Goal: Task Accomplishment & Management: Manage account settings

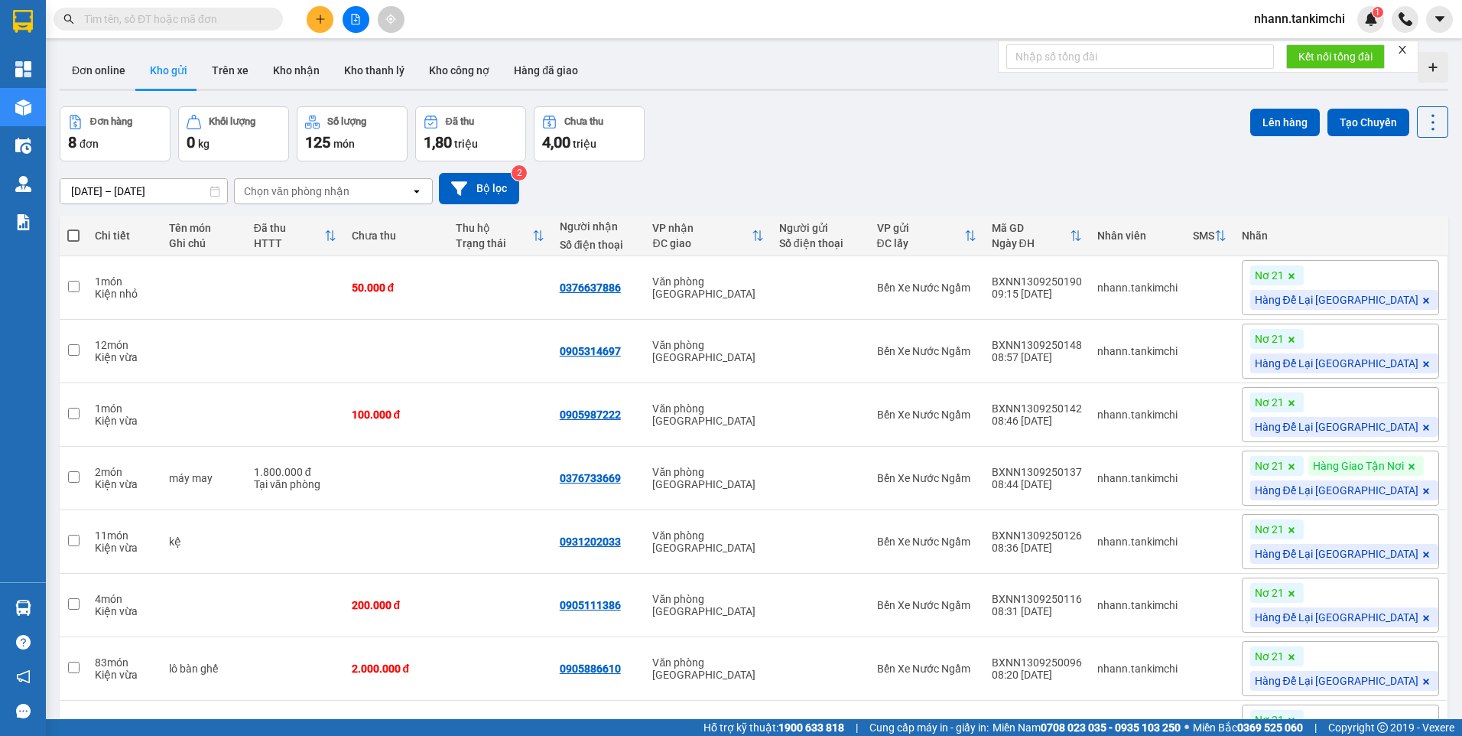
click at [96, 21] on input "text" at bounding box center [174, 19] width 181 height 17
paste input "BXDN1309250073"
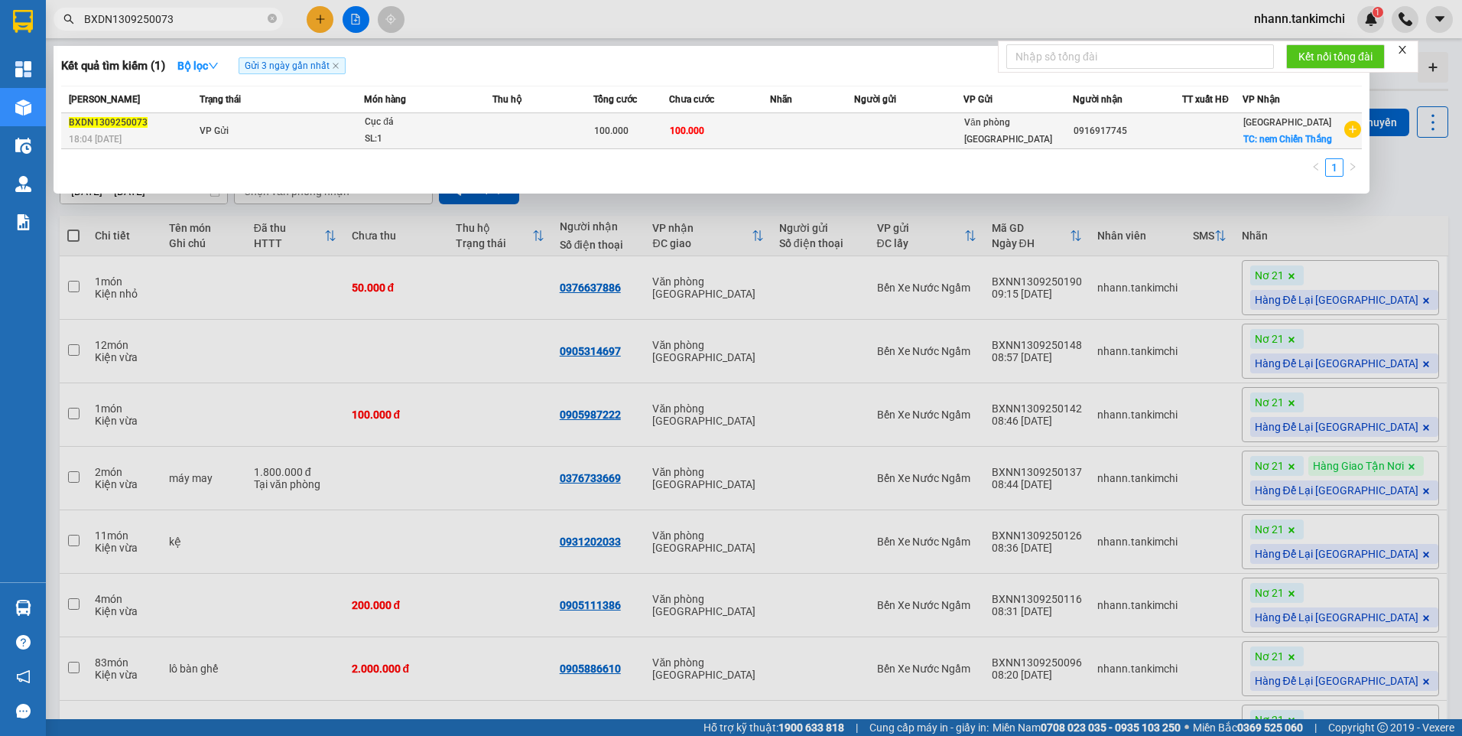
type input "BXDN1309250073"
click at [396, 130] on div "Cục đá" at bounding box center [422, 122] width 115 height 17
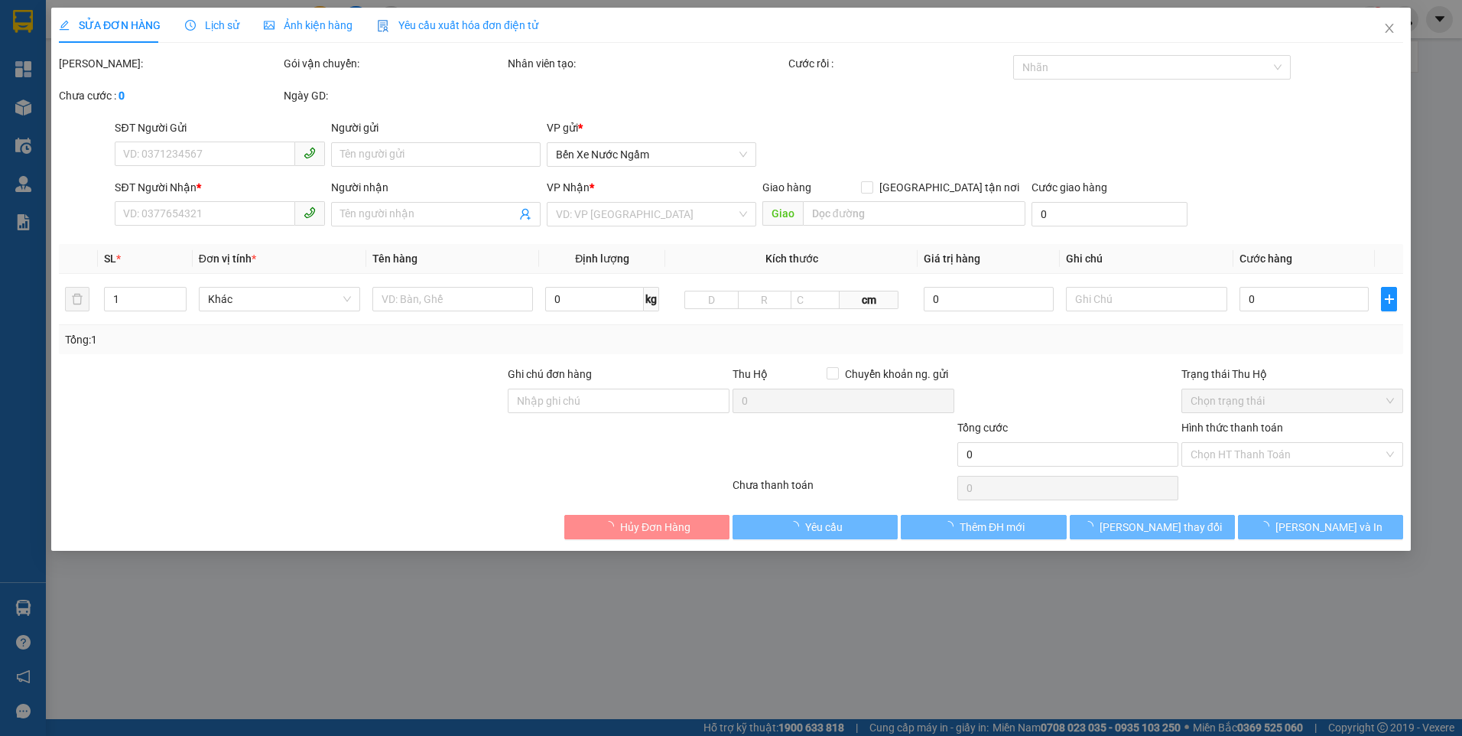
type input "0916917745"
checkbox input "true"
type input "nem Chiến Thắng"
type input "100.000"
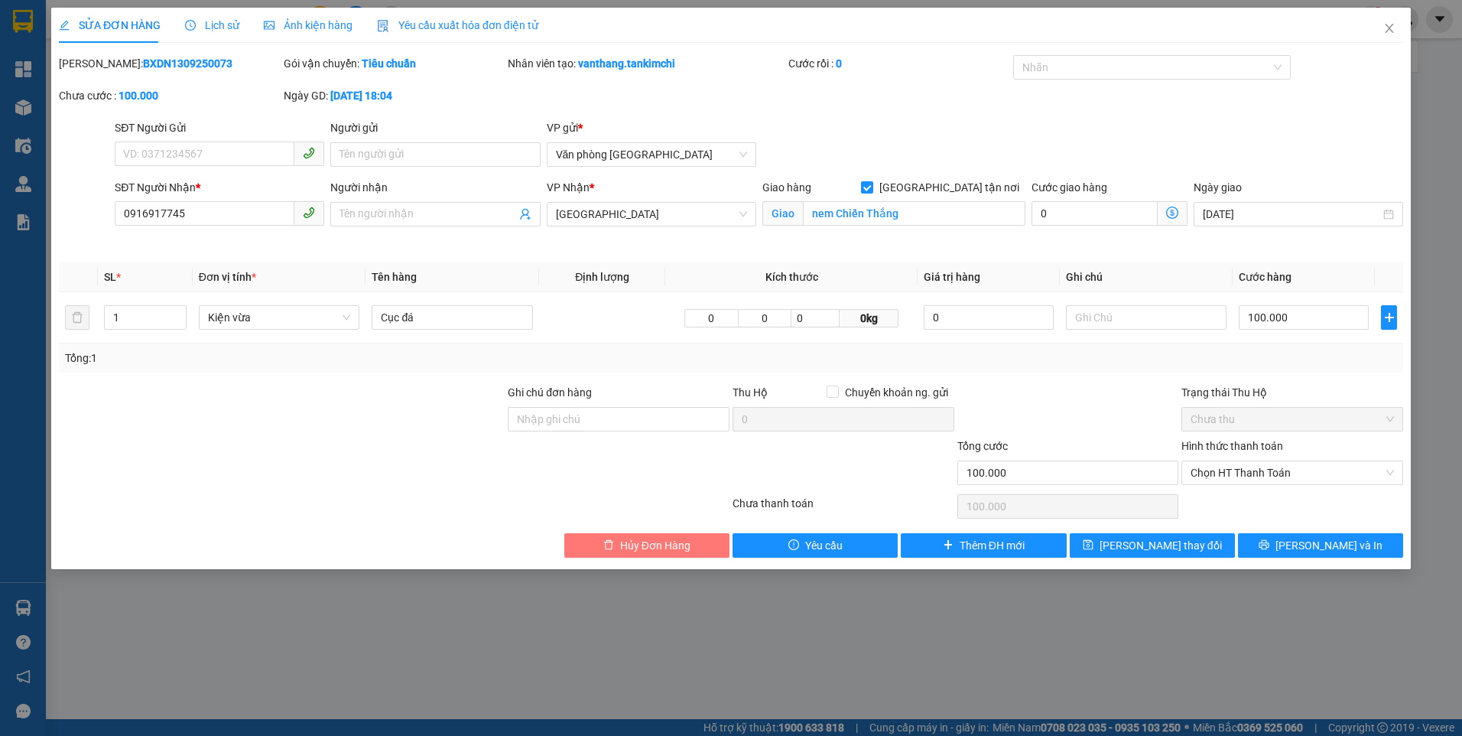
drag, startPoint x: 626, startPoint y: 548, endPoint x: 621, endPoint y: 540, distance: 8.9
click at [626, 512] on span "Hủy Đơn Hàng" at bounding box center [655, 545] width 70 height 17
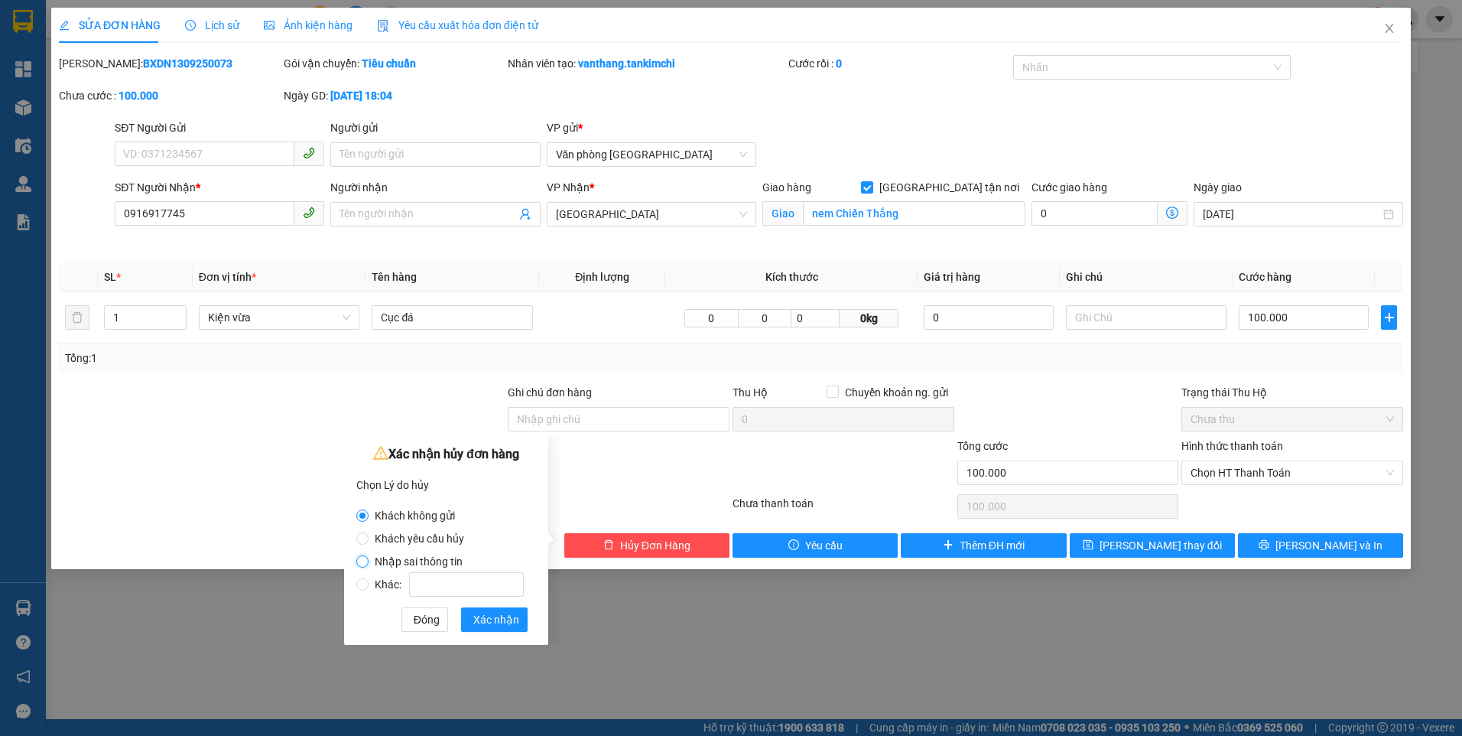
click at [366, 512] on input "Nhập sai thông tin" at bounding box center [362, 561] width 12 height 12
radio input "true"
radio input "false"
click at [488, 512] on span "Xác nhận" at bounding box center [496, 619] width 46 height 17
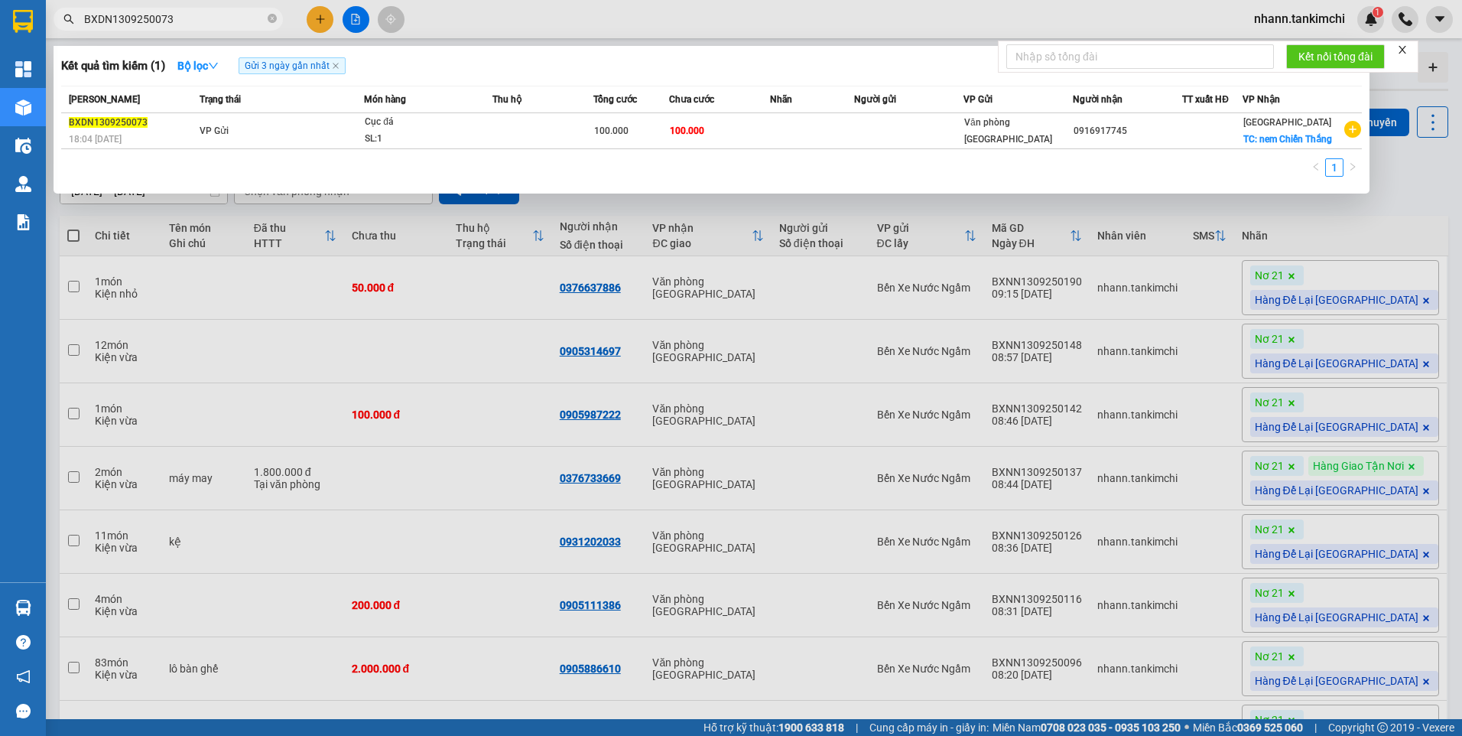
drag, startPoint x: 187, startPoint y: 21, endPoint x: 66, endPoint y: 37, distance: 121.8
click at [66, 33] on div "Kết quả tìm kiếm ( 1 ) Bộ lọc Gửi 3 ngày gần nhất Mã ĐH Trạng thái Món hàng Thu…" at bounding box center [149, 19] width 298 height 27
paste input "1"
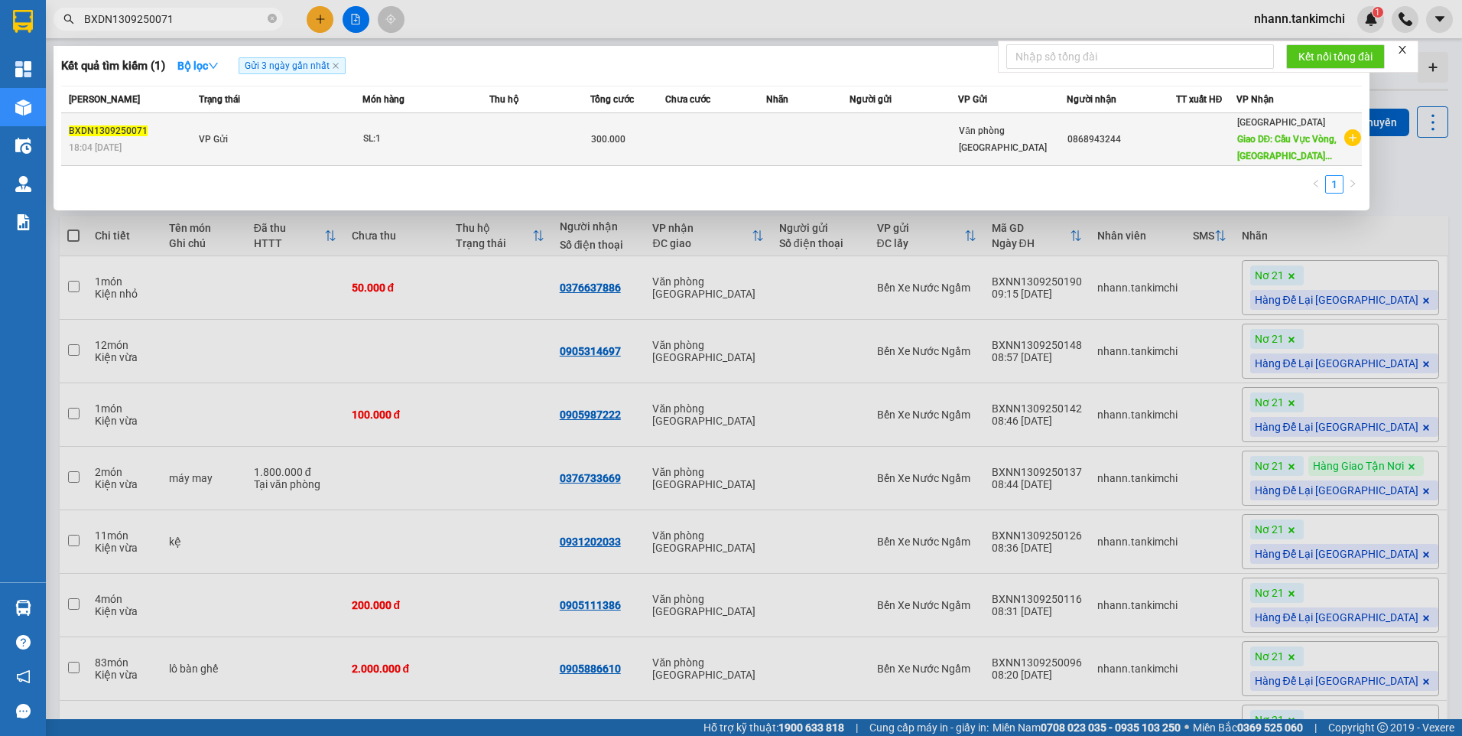
type input "BXDN1309250071"
click at [460, 146] on div "SL: 1" at bounding box center [420, 139] width 115 height 17
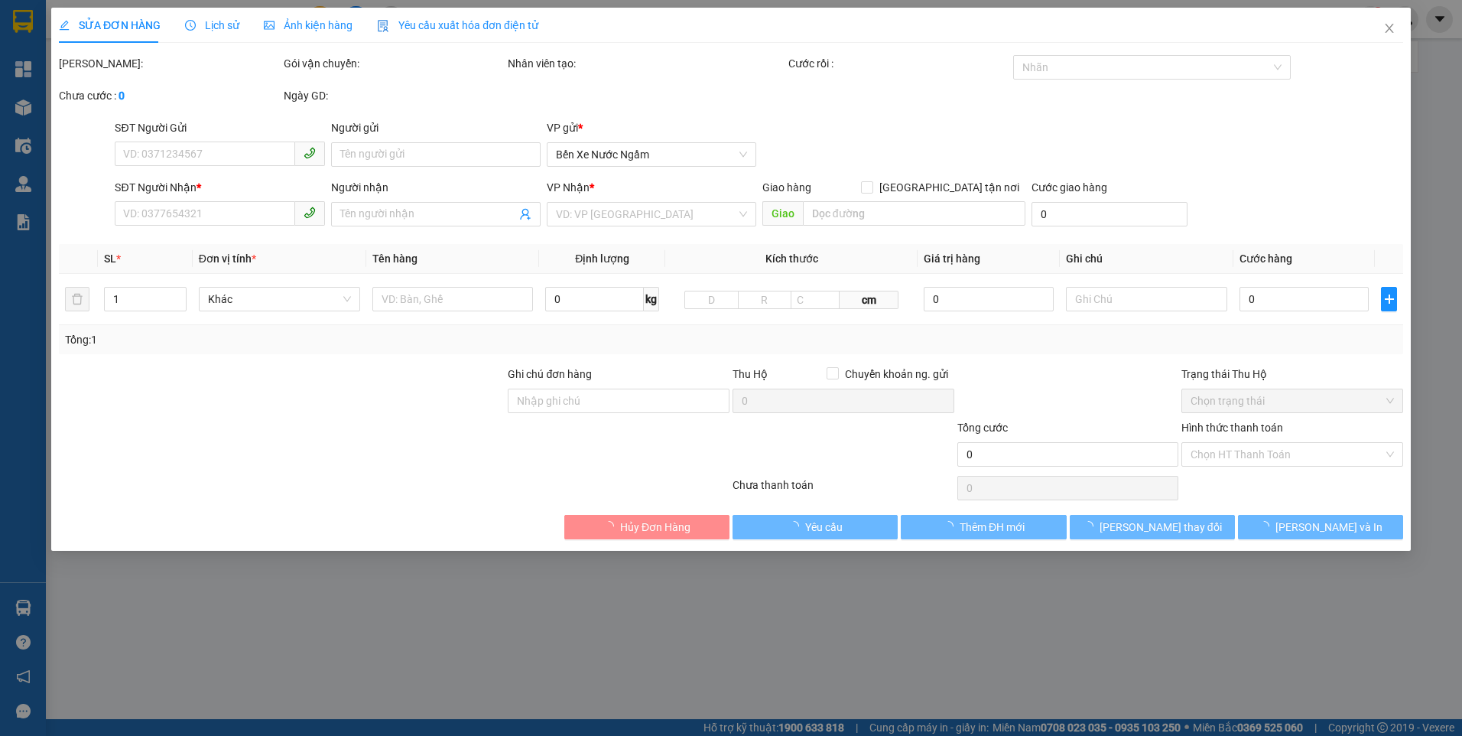
type input "0868943244"
type input "Cầu Vực Vòng, [GEOGRAPHIC_DATA], [GEOGRAPHIC_DATA], [GEOGRAPHIC_DATA]"
type input "300.000"
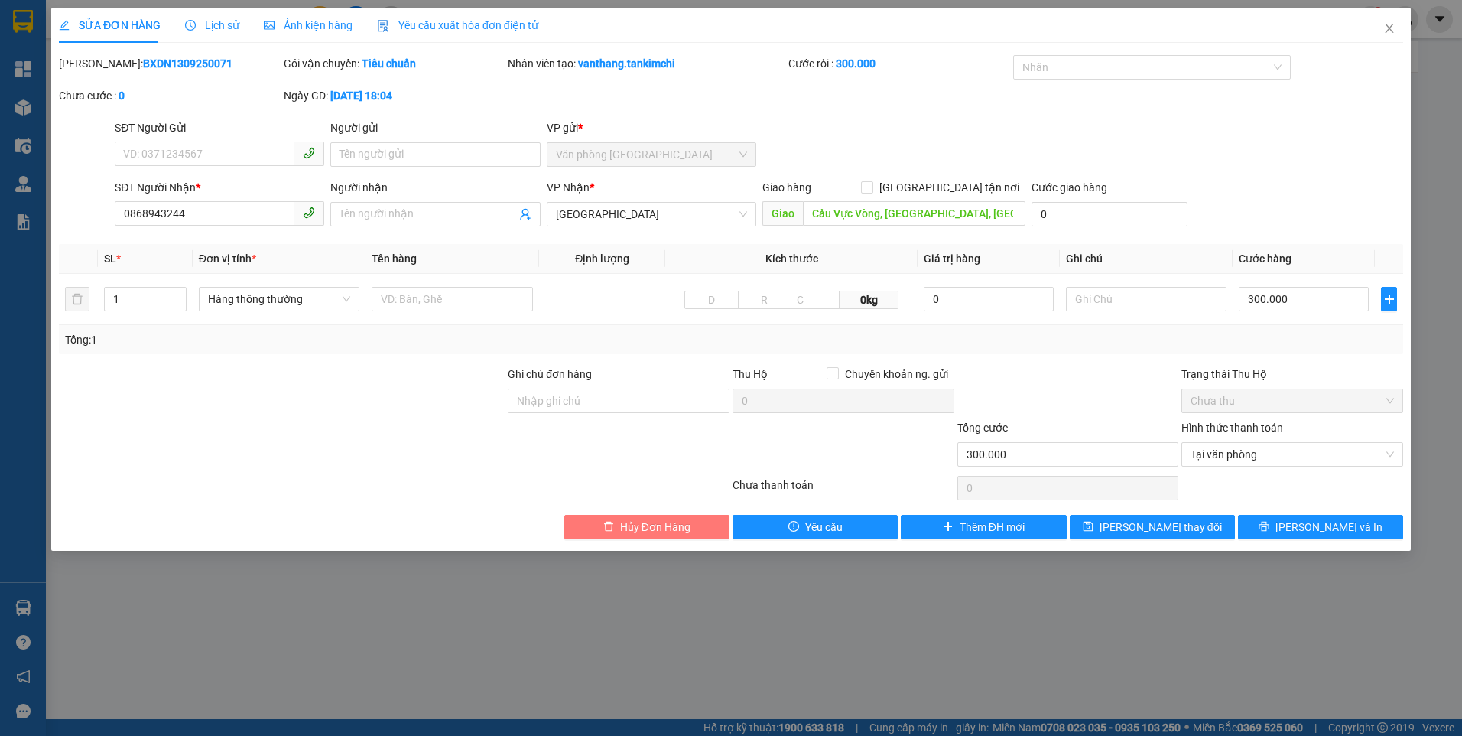
click at [670, 512] on button "Hủy Đơn Hàng" at bounding box center [646, 527] width 165 height 24
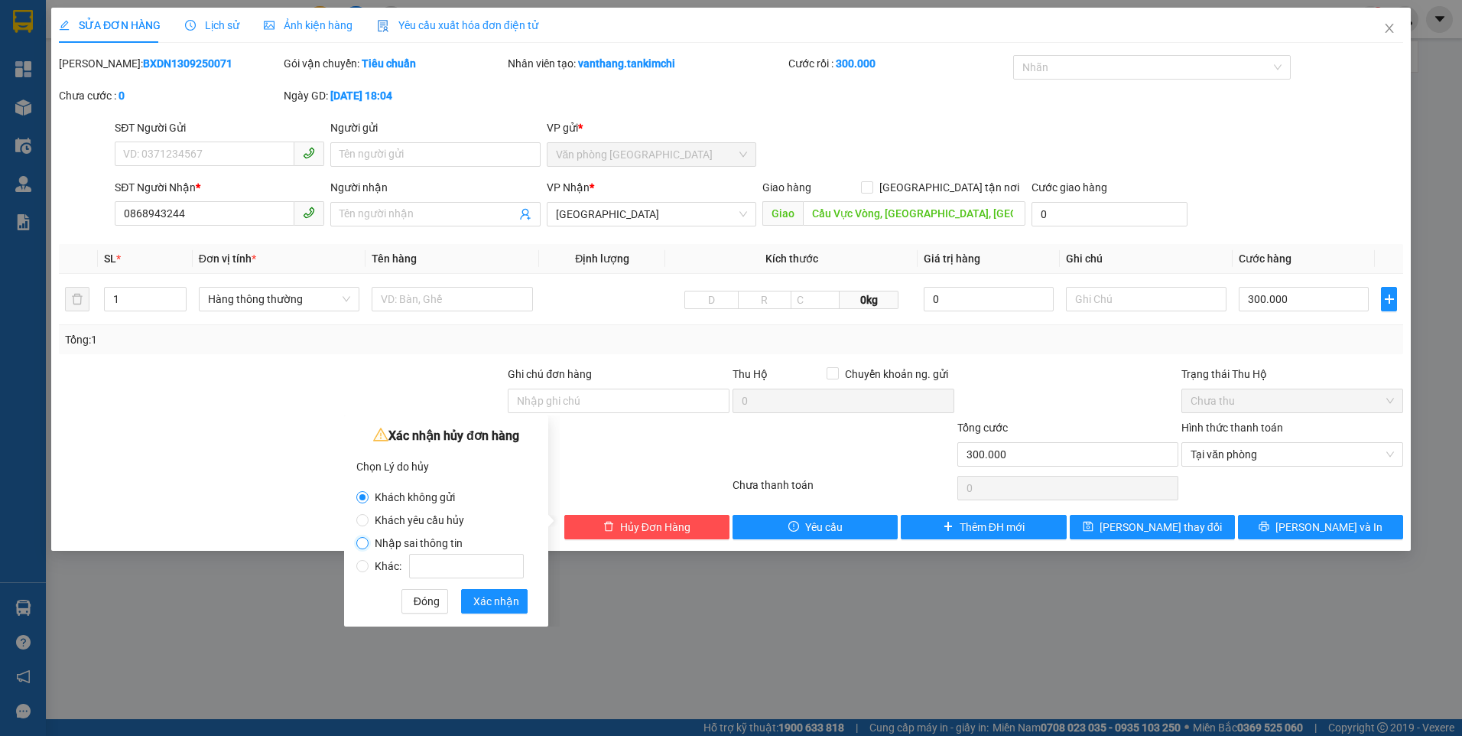
click at [360, 512] on input "Nhập sai thông tin" at bounding box center [362, 543] width 12 height 12
radio input "true"
radio input "false"
click at [483, 512] on span "Xác nhận" at bounding box center [496, 601] width 46 height 17
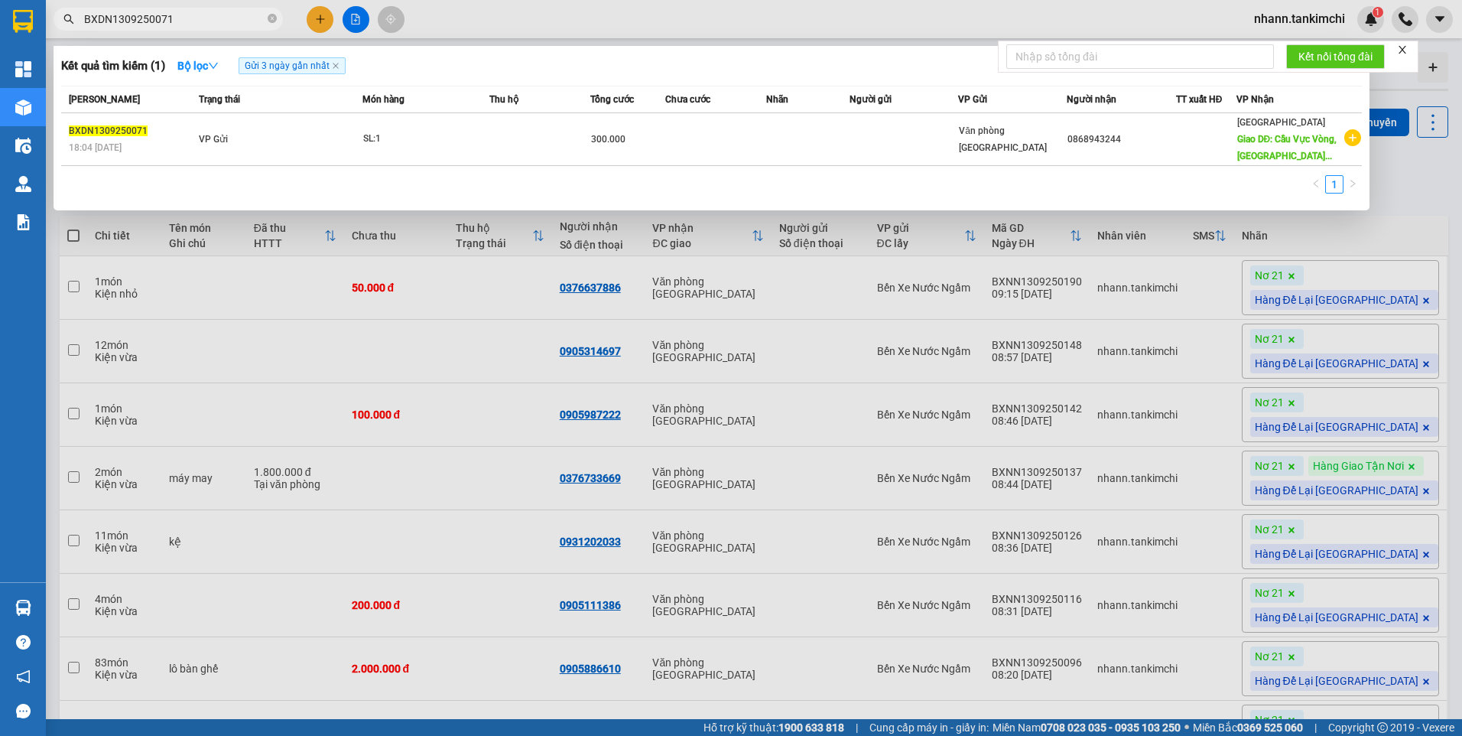
drag, startPoint x: 186, startPoint y: 19, endPoint x: 69, endPoint y: 33, distance: 117.8
click at [69, 33] on div "Kết quả tìm kiếm ( 1 ) Bộ lọc Gửi 3 ngày gần nhất Mã ĐH Trạng thái Món hàng Thu…" at bounding box center [149, 19] width 298 height 27
paste input "49"
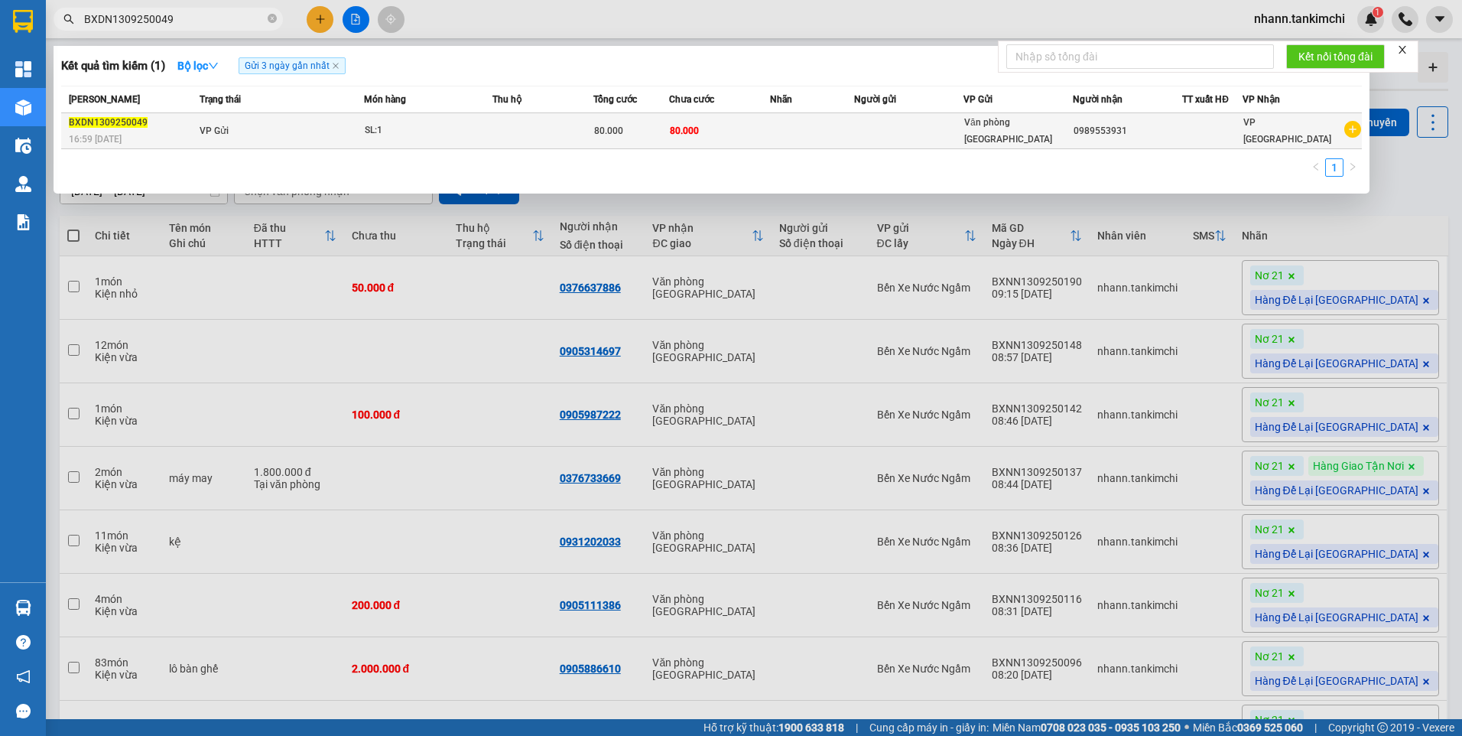
type input "BXDN1309250049"
click at [443, 135] on div "SL: 1" at bounding box center [422, 130] width 115 height 17
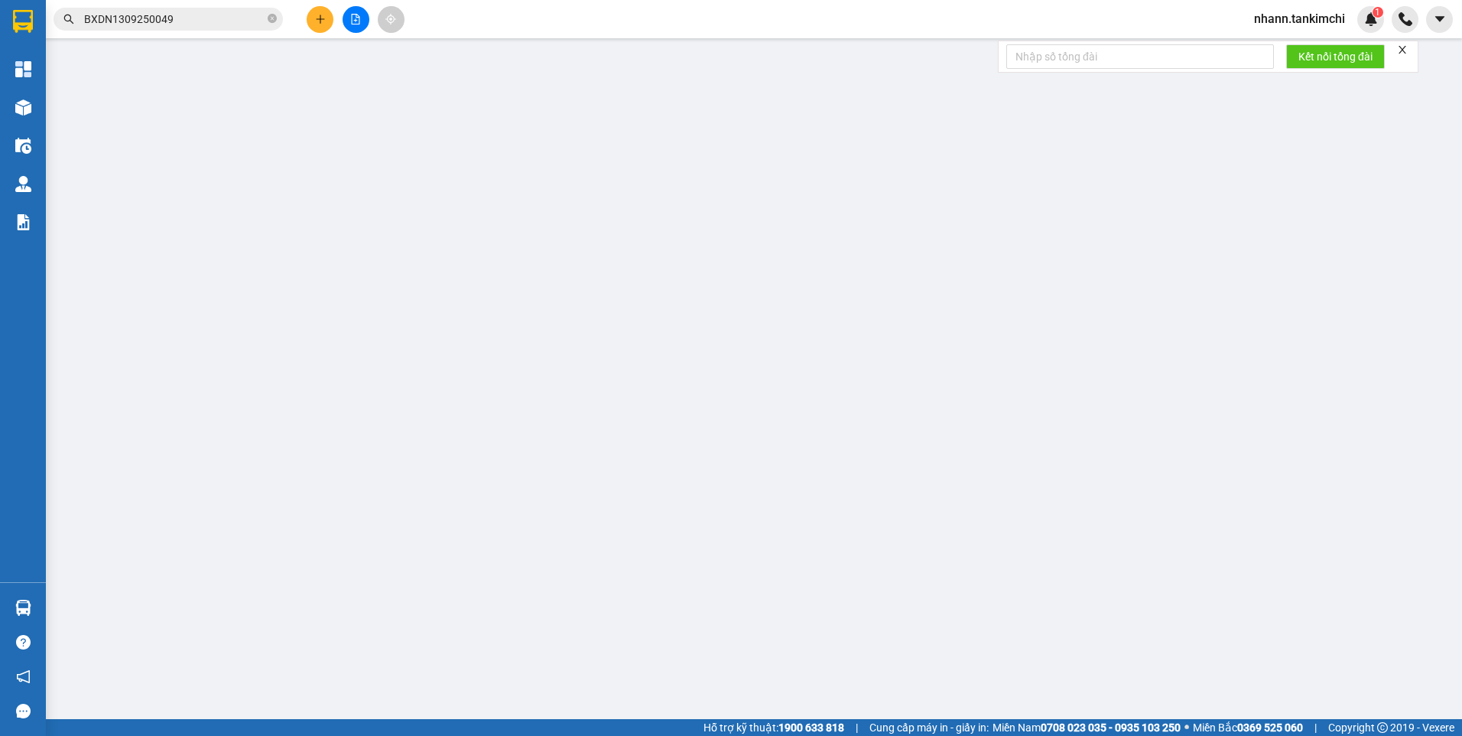
type input "0989553931"
type input "80.000"
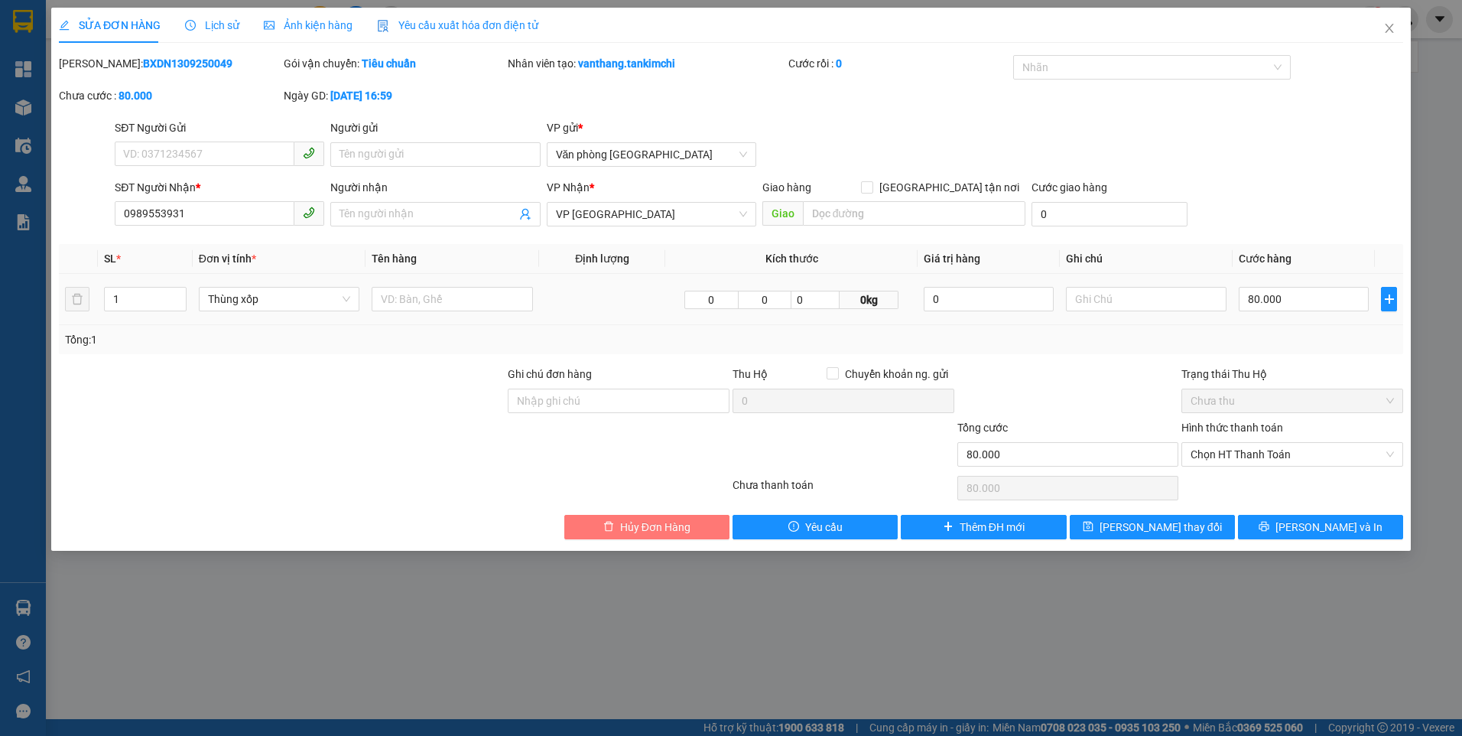
click at [620, 512] on button "Hủy Đơn Hàng" at bounding box center [646, 527] width 165 height 24
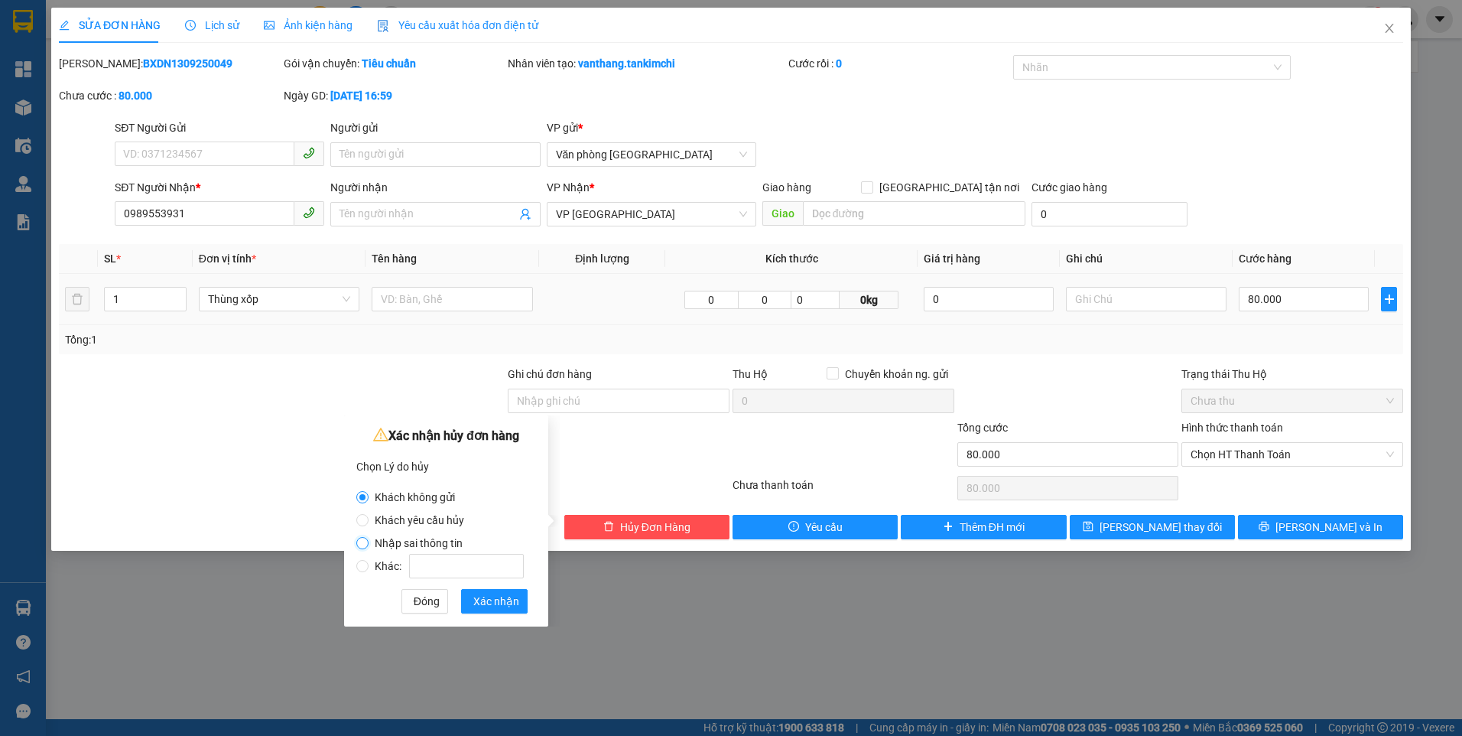
drag, startPoint x: 360, startPoint y: 540, endPoint x: 384, endPoint y: 548, distance: 25.9
click at [360, 512] on input "Nhập sai thông tin" at bounding box center [362, 543] width 12 height 12
radio input "true"
radio input "false"
click at [493, 512] on span "Xác nhận" at bounding box center [496, 601] width 46 height 17
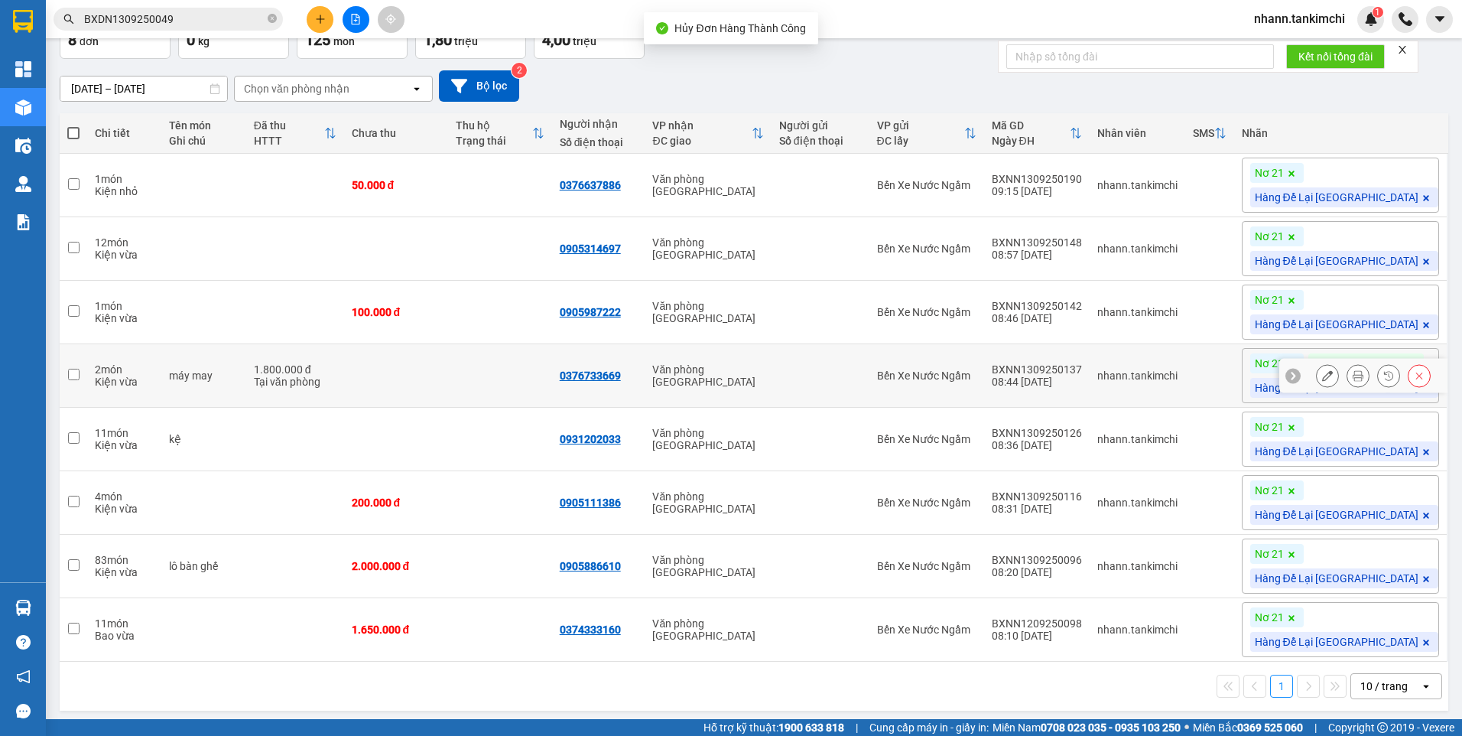
scroll to position [132, 0]
